Goal: Task Accomplishment & Management: Manage account settings

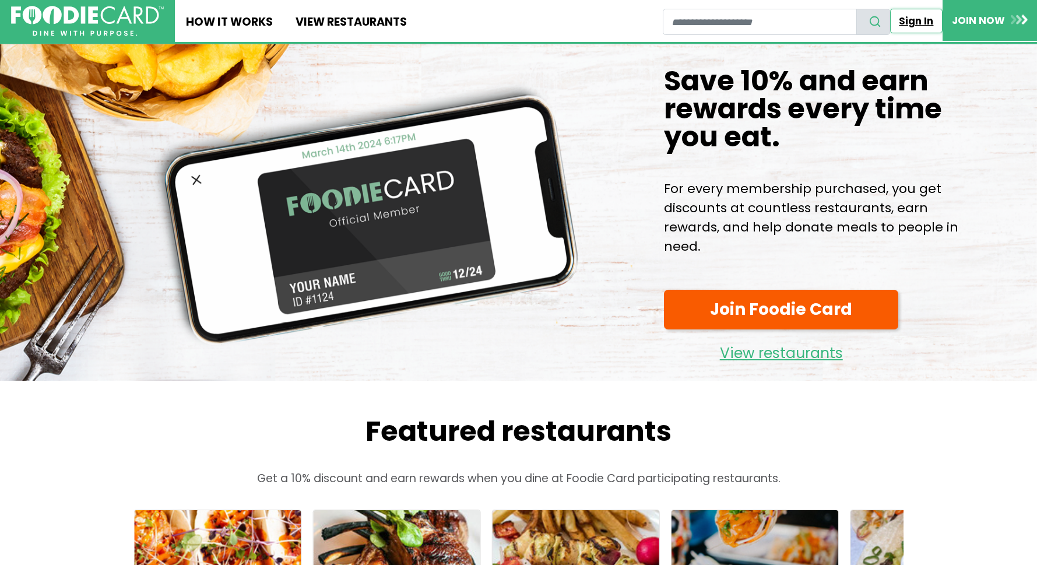
drag, startPoint x: 915, startPoint y: 21, endPoint x: 922, endPoint y: 20, distance: 6.5
click at [916, 21] on link "Sign In" at bounding box center [916, 21] width 52 height 24
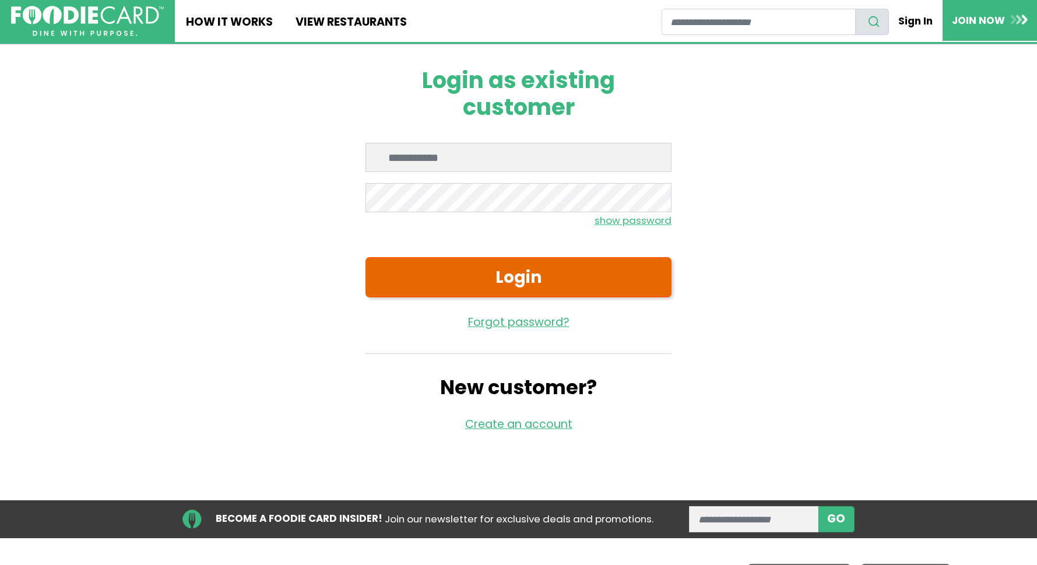
click at [606, 271] on button "Login" at bounding box center [519, 277] width 306 height 40
type input "**********"
click at [472, 275] on button "Login" at bounding box center [519, 277] width 306 height 40
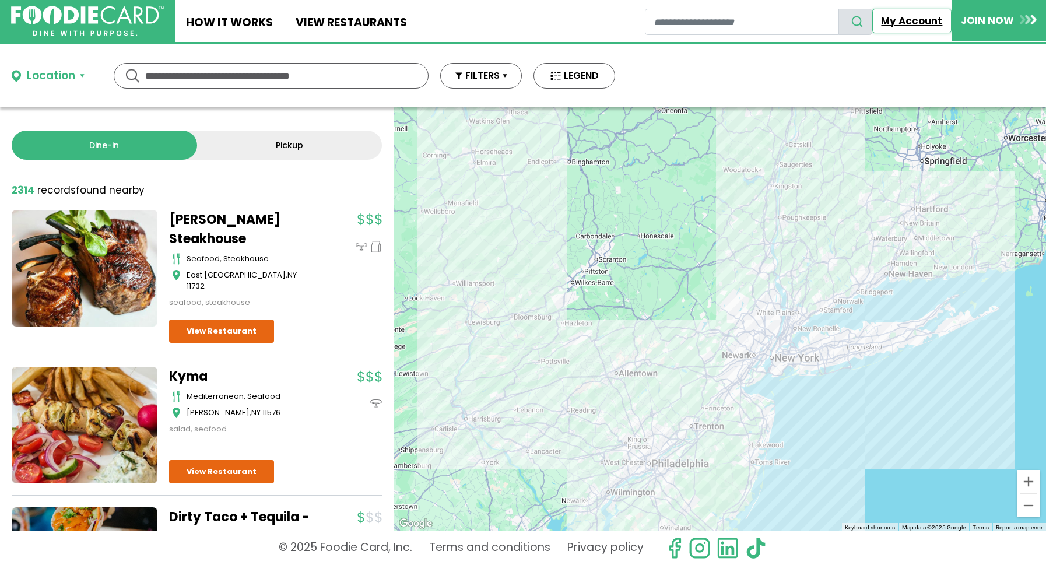
click at [918, 17] on link "My Account" at bounding box center [911, 21] width 79 height 24
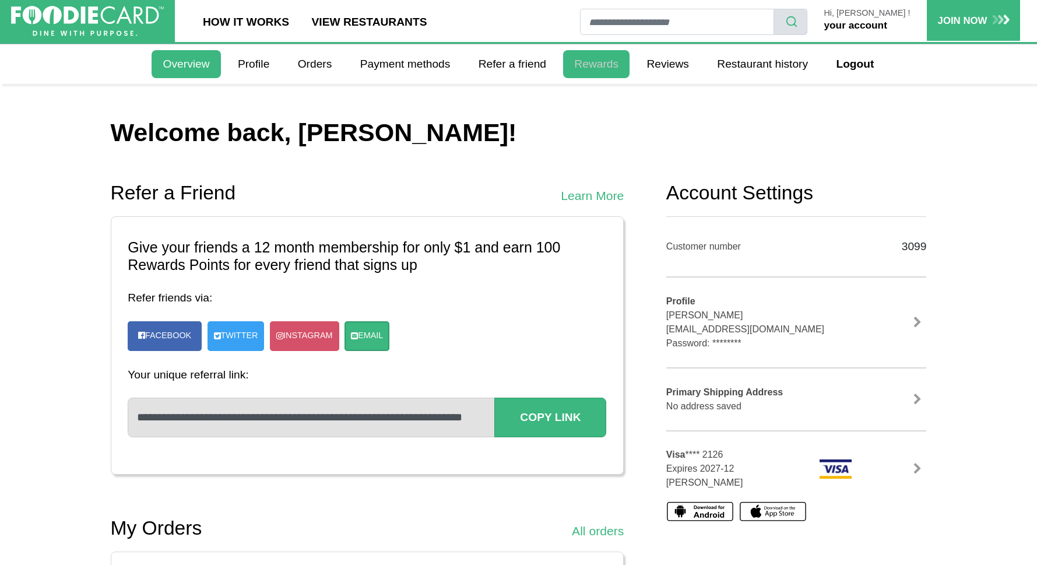
click at [600, 66] on link "Rewards" at bounding box center [596, 64] width 66 height 28
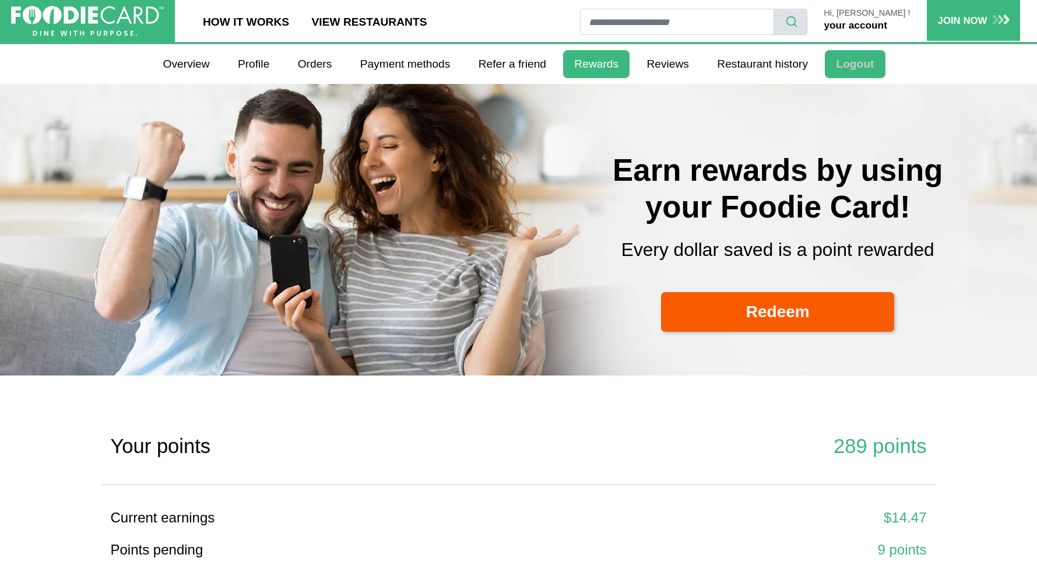
click at [855, 71] on link "Logout" at bounding box center [855, 64] width 60 height 28
